Goal: Information Seeking & Learning: Learn about a topic

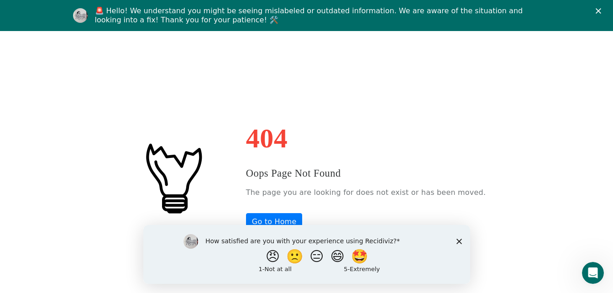
click at [401, 93] on div "404 Oops Page Not Found The page you are looking for does not exist or has been…" at bounding box center [306, 177] width 613 height 293
click at [601, 9] on polygon "Close" at bounding box center [598, 10] width 5 height 5
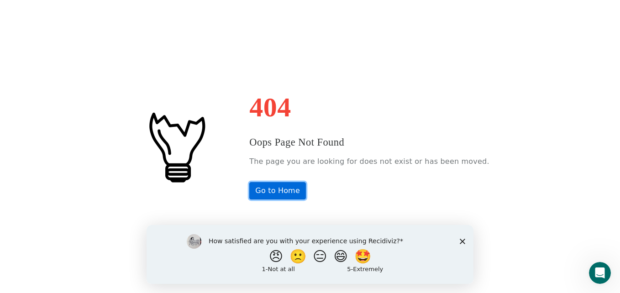
click at [292, 189] on link "Go to Home" at bounding box center [277, 190] width 57 height 17
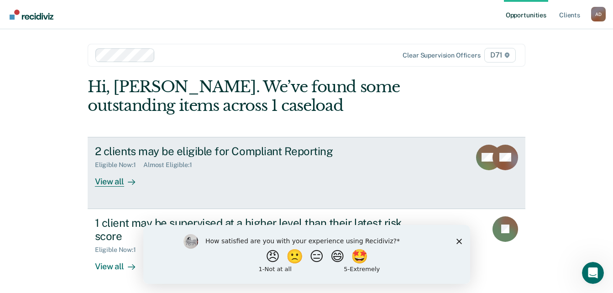
click at [111, 179] on div "View all" at bounding box center [120, 178] width 51 height 18
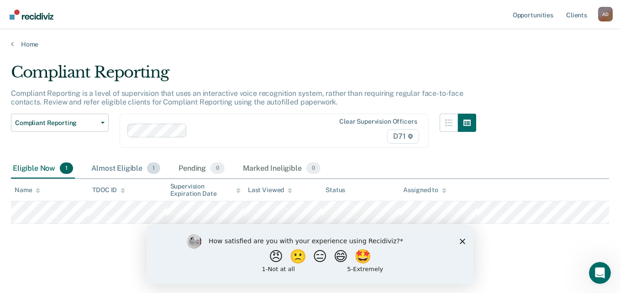
click at [120, 168] on div "Almost Eligible 1" at bounding box center [126, 169] width 73 height 20
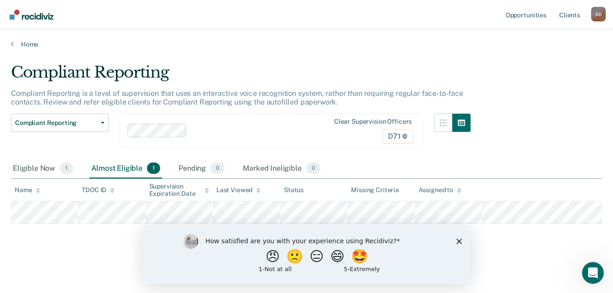
scroll to position [9, 0]
click at [42, 160] on div "Eligible Now 1" at bounding box center [43, 169] width 64 height 20
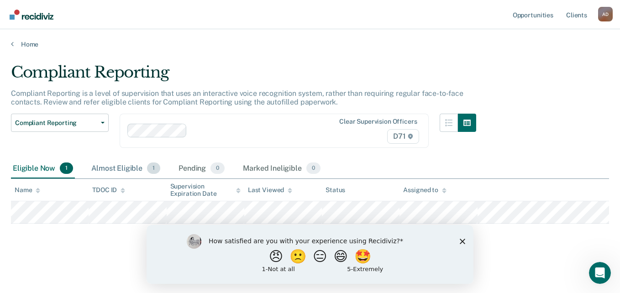
click at [122, 168] on div "Almost Eligible 1" at bounding box center [126, 169] width 73 height 20
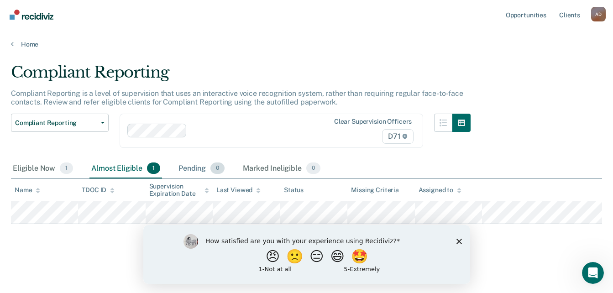
click at [194, 168] on div "Pending 0" at bounding box center [202, 169] width 50 height 20
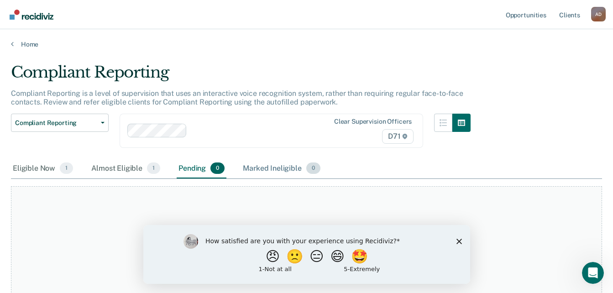
click at [274, 168] on div "Marked Ineligible 0" at bounding box center [281, 169] width 81 height 20
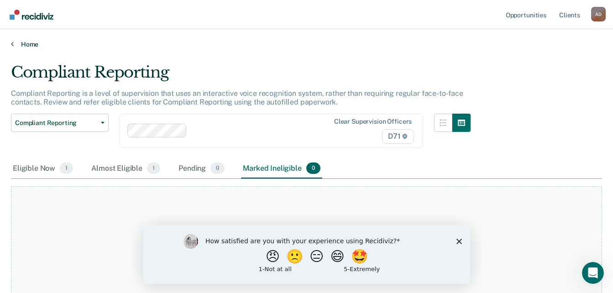
click at [14, 45] on link "Home" at bounding box center [306, 44] width 591 height 8
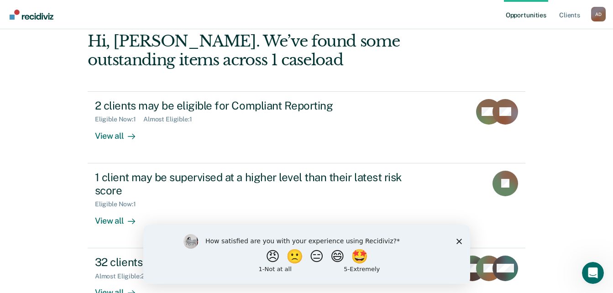
scroll to position [91, 0]
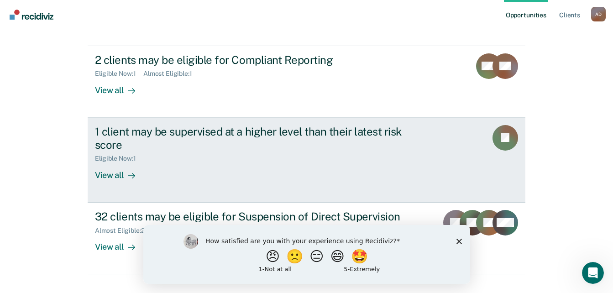
click at [110, 177] on div "View all" at bounding box center [120, 172] width 51 height 18
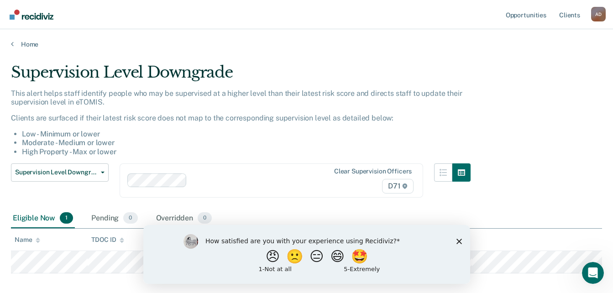
scroll to position [46, 0]
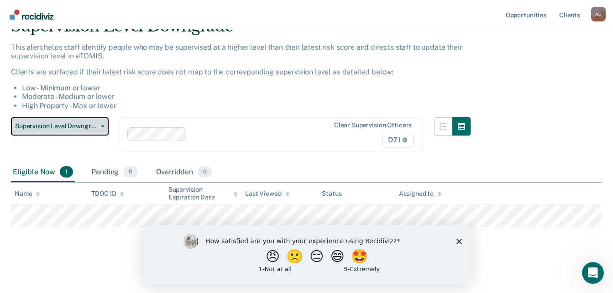
click at [52, 129] on span "Supervision Level Downgrade" at bounding box center [56, 126] width 82 height 8
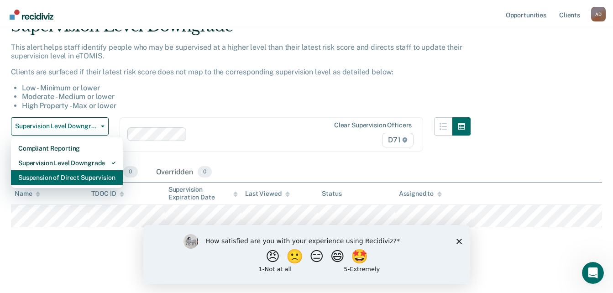
click at [54, 174] on div "Suspension of Direct Supervision" at bounding box center [66, 177] width 97 height 15
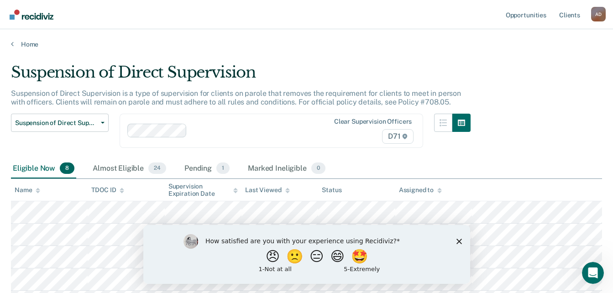
click at [458, 240] on polygon "Close survey" at bounding box center [458, 240] width 5 height 5
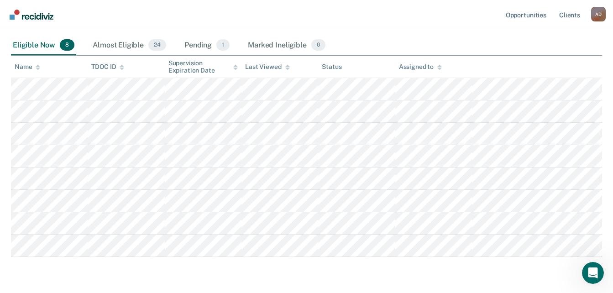
scroll to position [107, 0]
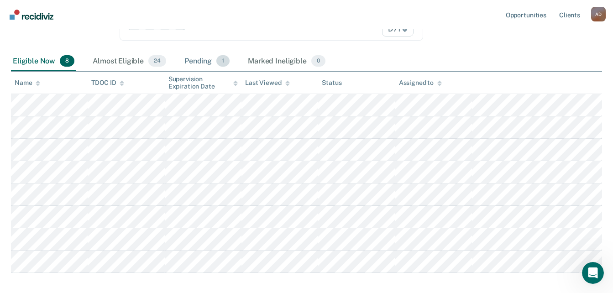
click at [186, 57] on div "Pending 1" at bounding box center [207, 62] width 49 height 20
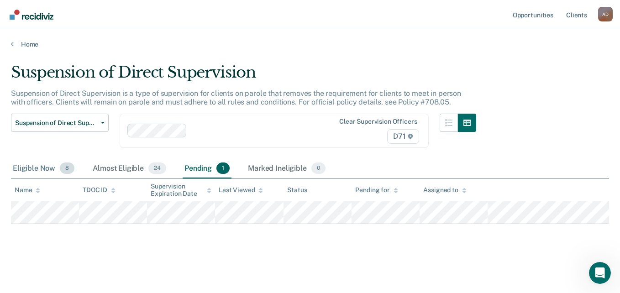
click at [46, 163] on div "Eligible Now 8" at bounding box center [43, 169] width 65 height 20
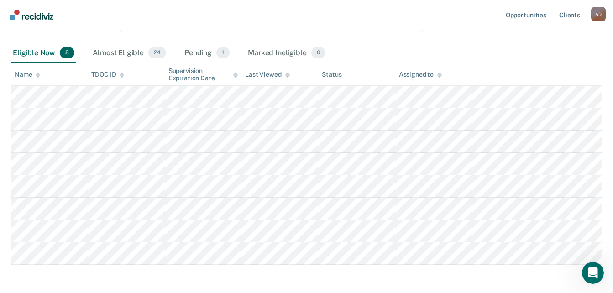
scroll to position [137, 0]
